Goal: Task Accomplishment & Management: Use online tool/utility

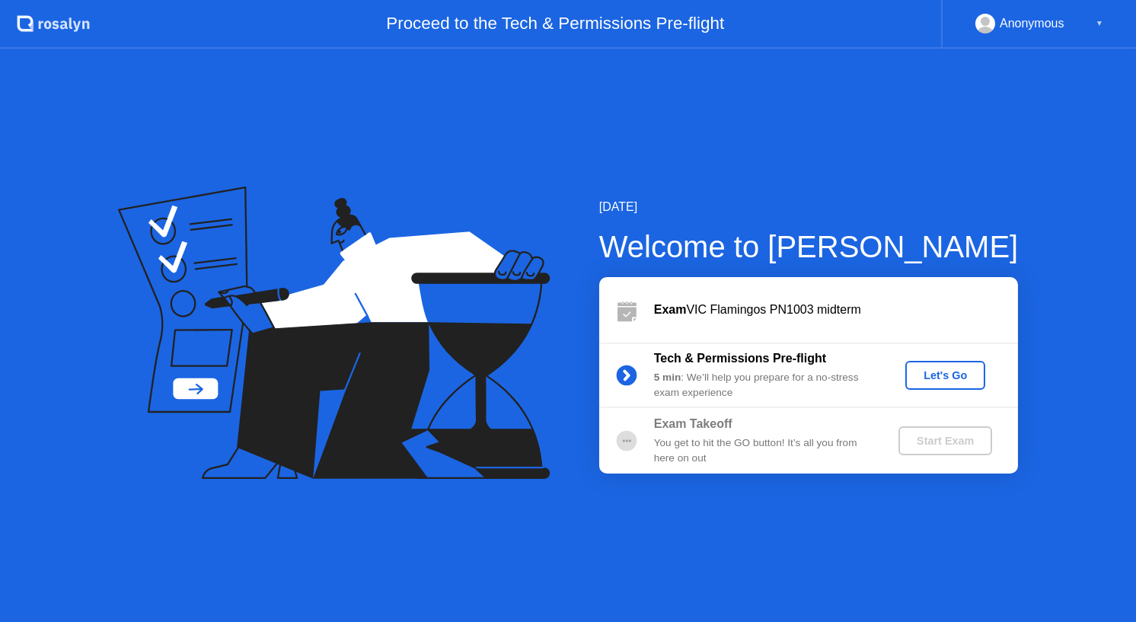
click at [945, 365] on button "Let's Go" at bounding box center [946, 375] width 80 height 29
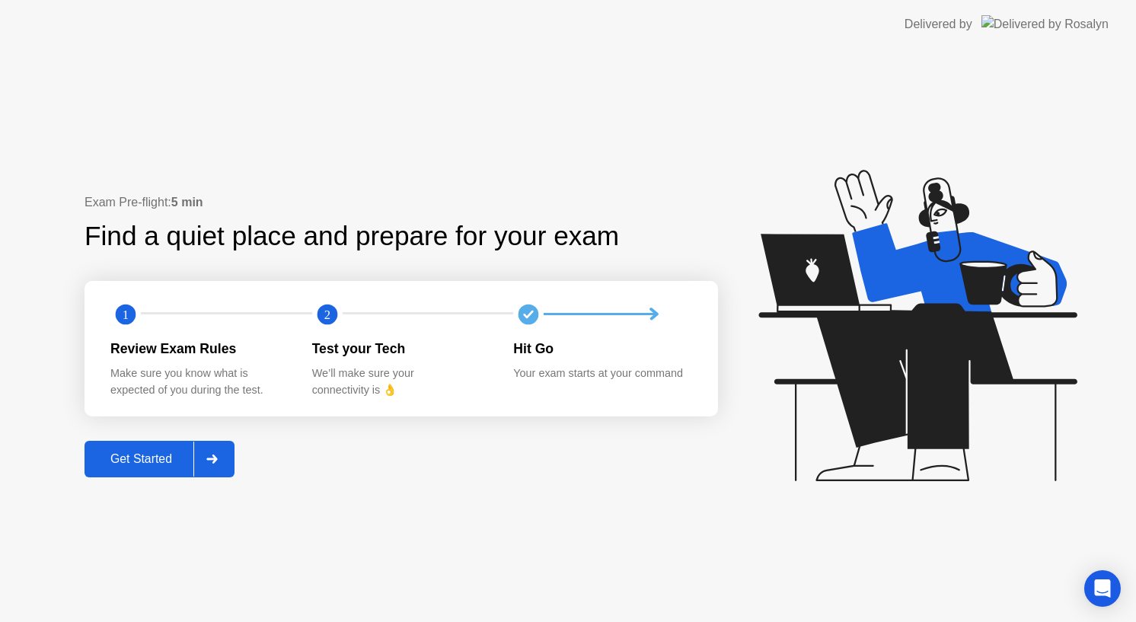
click at [165, 462] on div "Get Started" at bounding box center [141, 459] width 104 height 14
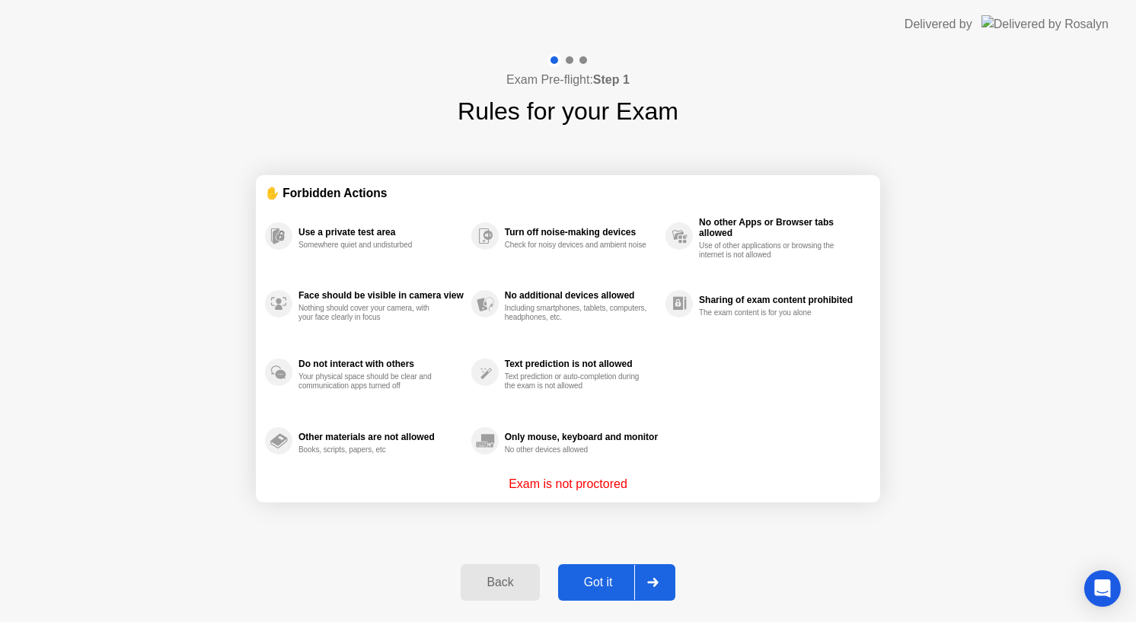
click at [581, 587] on div "Got it" at bounding box center [599, 583] width 72 height 14
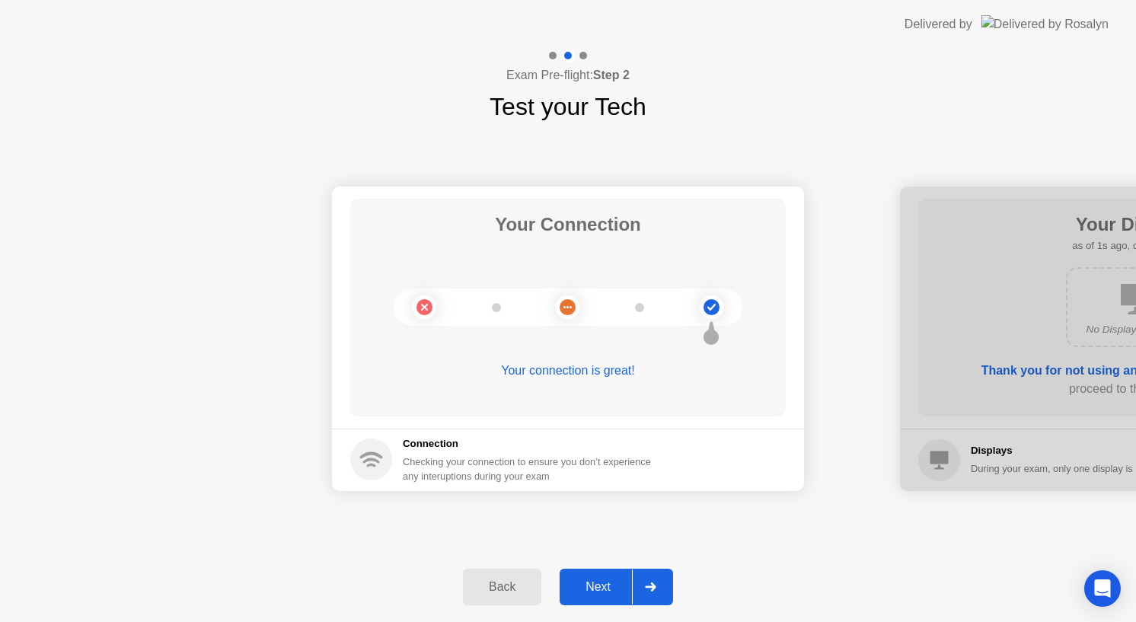
click at [581, 587] on div "Next" at bounding box center [598, 587] width 68 height 14
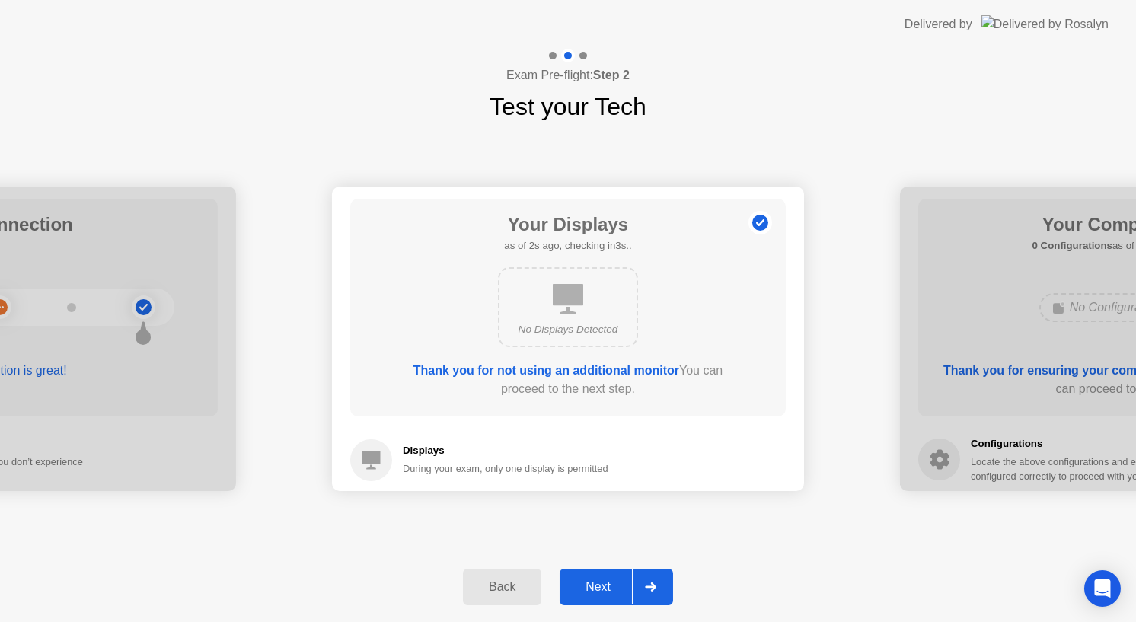
click at [581, 587] on div "Next" at bounding box center [598, 587] width 68 height 14
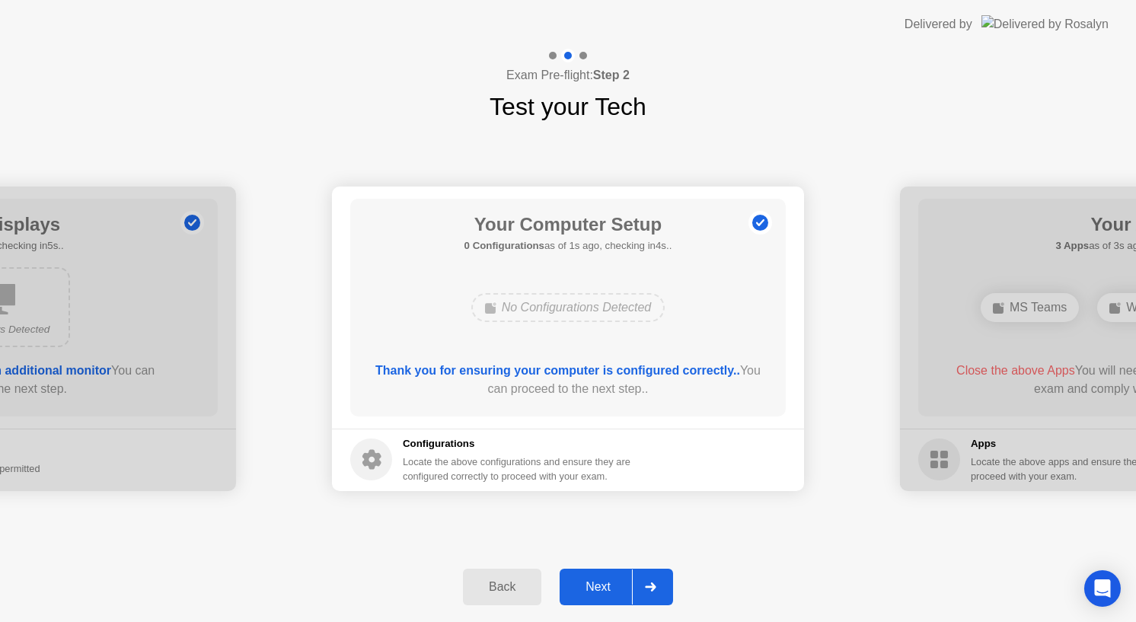
click at [581, 587] on div "Next" at bounding box center [598, 587] width 68 height 14
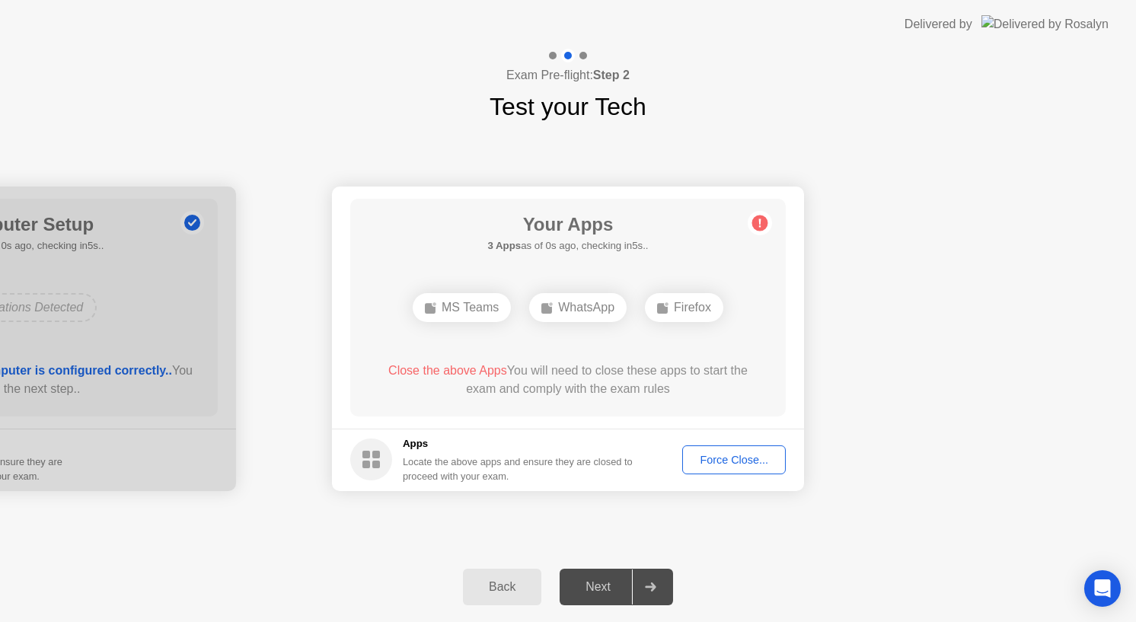
click at [752, 466] on div "Force Close..." at bounding box center [734, 460] width 93 height 12
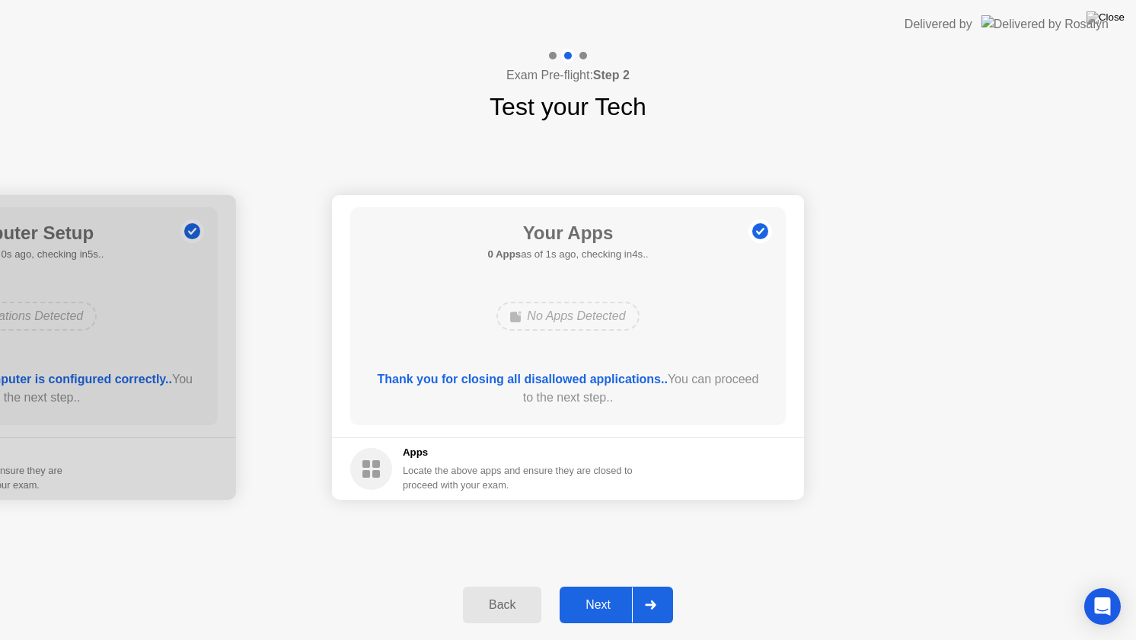
click at [596, 608] on div "Next" at bounding box center [598, 605] width 68 height 14
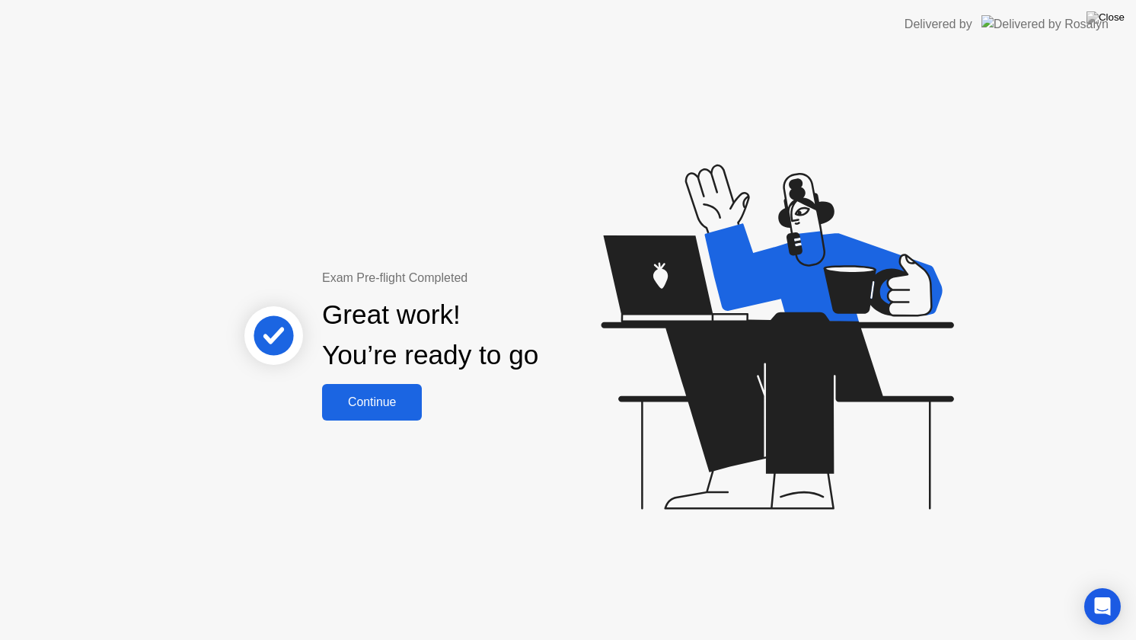
click at [405, 415] on button "Continue" at bounding box center [372, 402] width 100 height 37
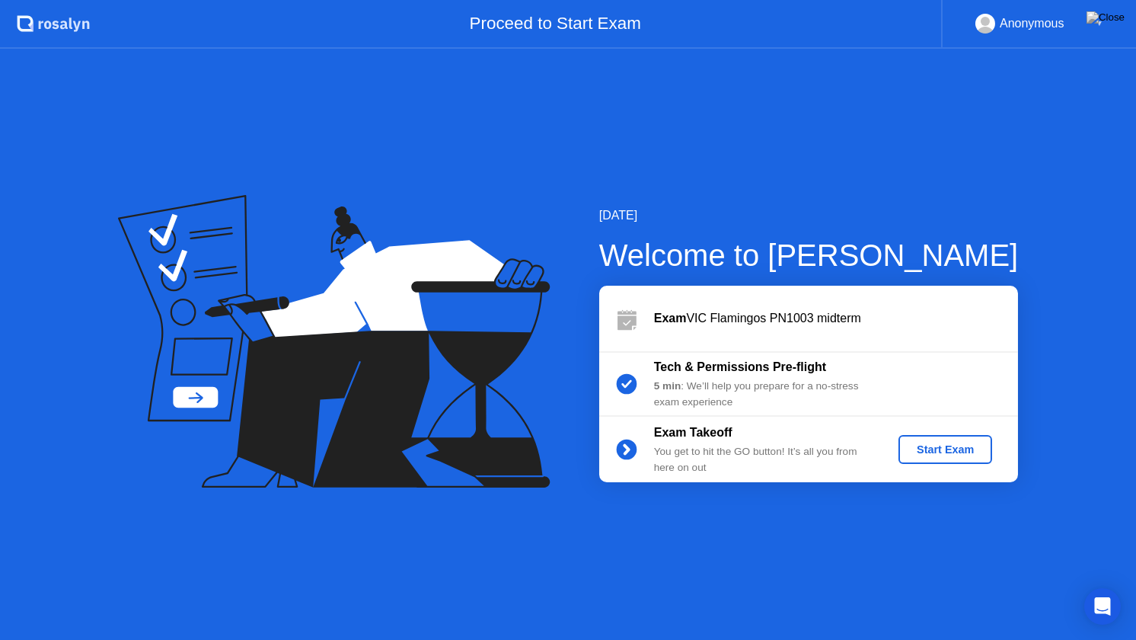
click at [949, 452] on div "Start Exam" at bounding box center [945, 449] width 81 height 12
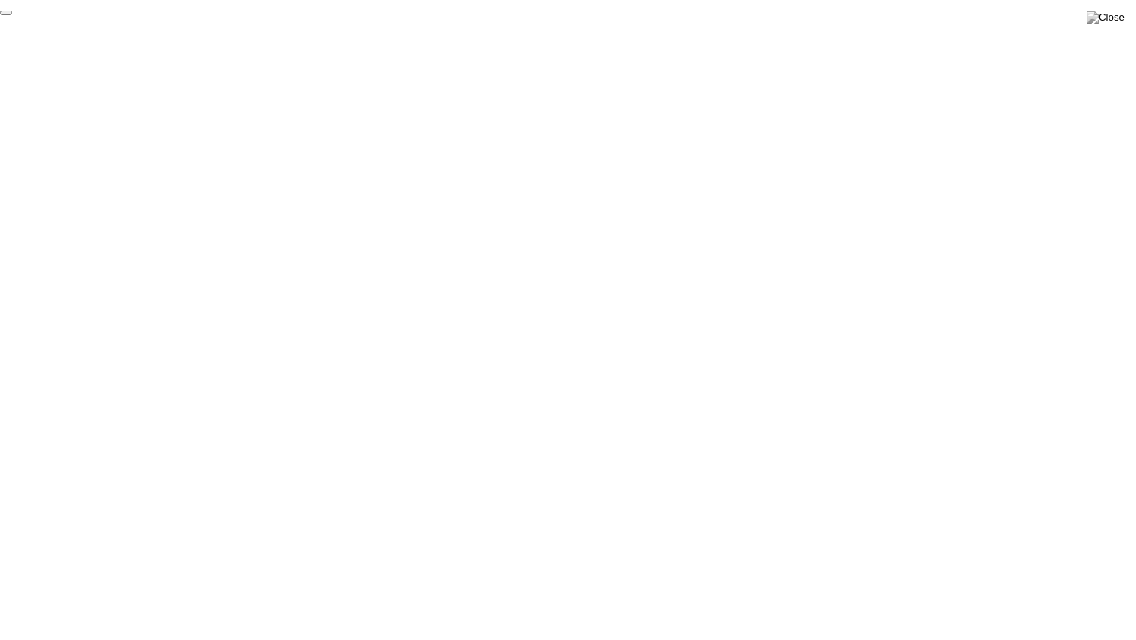
click div "End Proctoring Session"
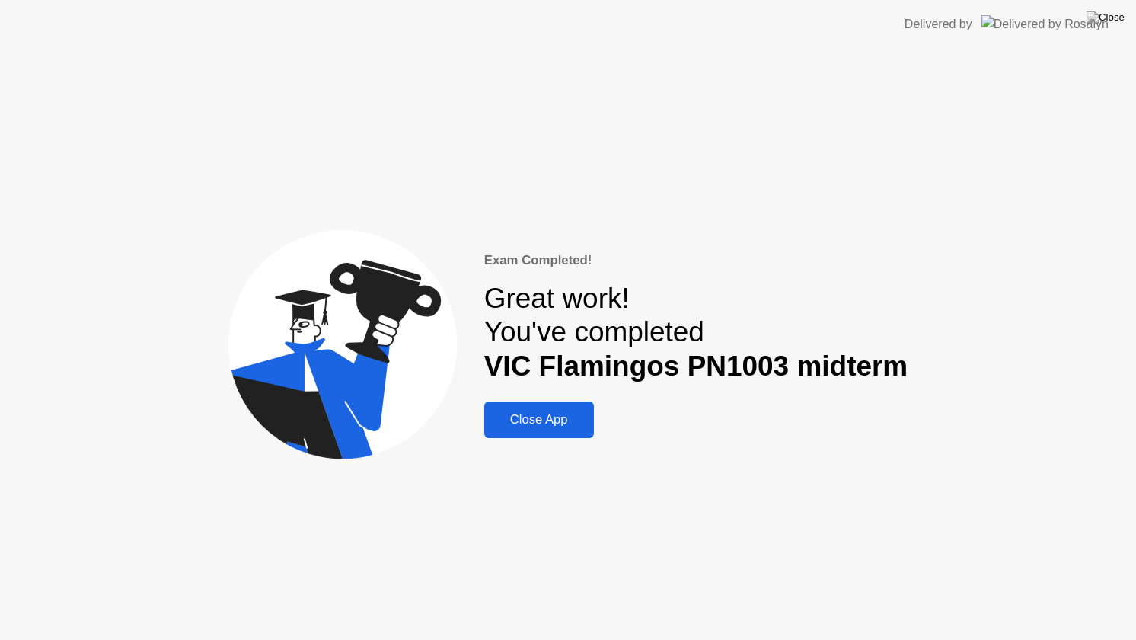
click at [569, 419] on div "Close App" at bounding box center [539, 419] width 101 height 15
